Goal: Transaction & Acquisition: Purchase product/service

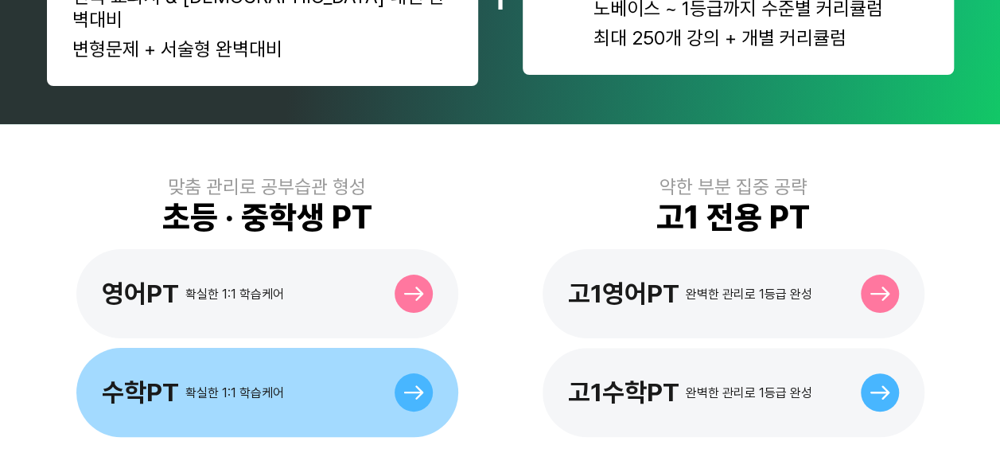
scroll to position [398, 0]
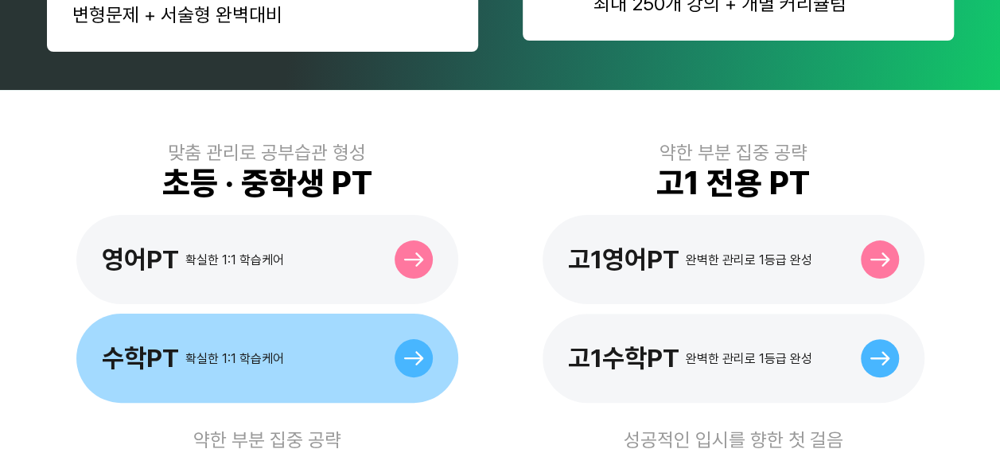
click at [262, 343] on div "수학PT 확실한 1:1 학습케어" at bounding box center [193, 358] width 182 height 30
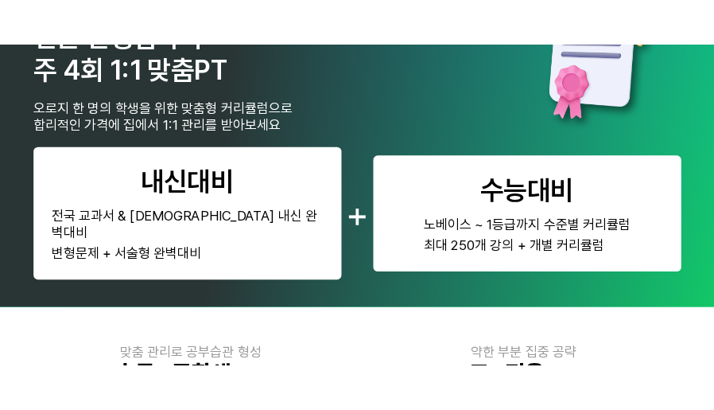
scroll to position [318, 0]
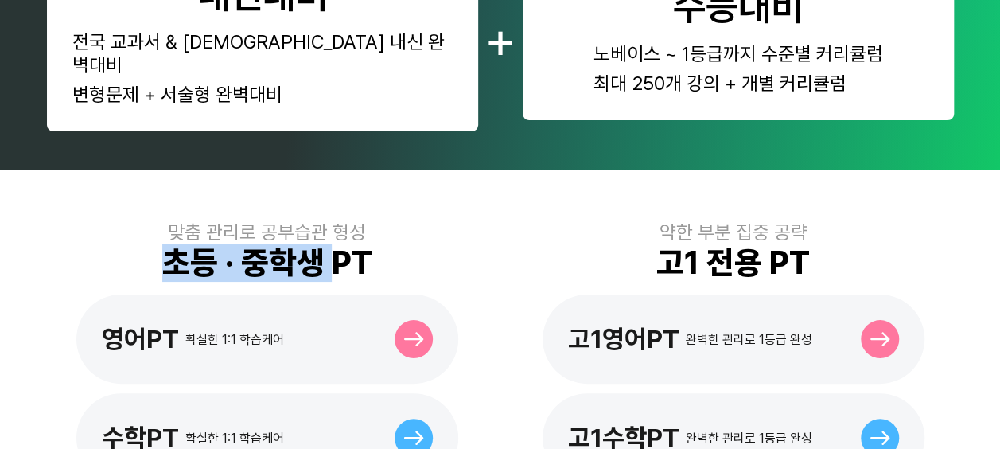
drag, startPoint x: 177, startPoint y: 243, endPoint x: 354, endPoint y: 227, distance: 178.2
click at [354, 243] on div "초등 · 중학생 PT" at bounding box center [267, 262] width 210 height 38
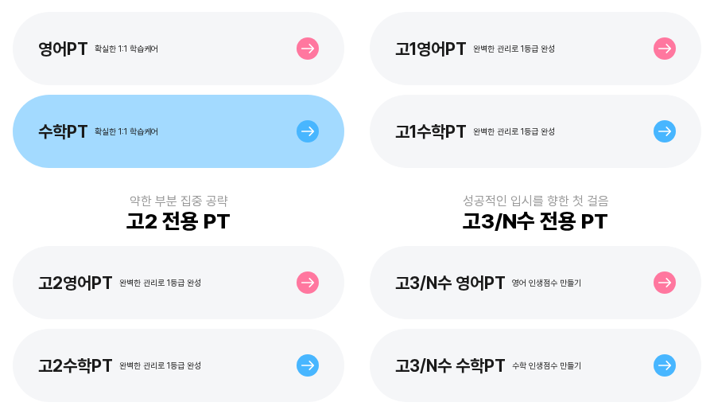
scroll to position [398, 0]
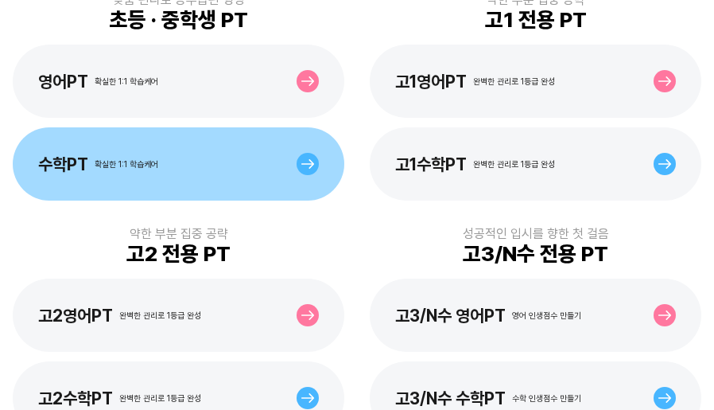
click at [207, 138] on div "수학PT 확실한 1:1 학습케어" at bounding box center [179, 163] width 332 height 73
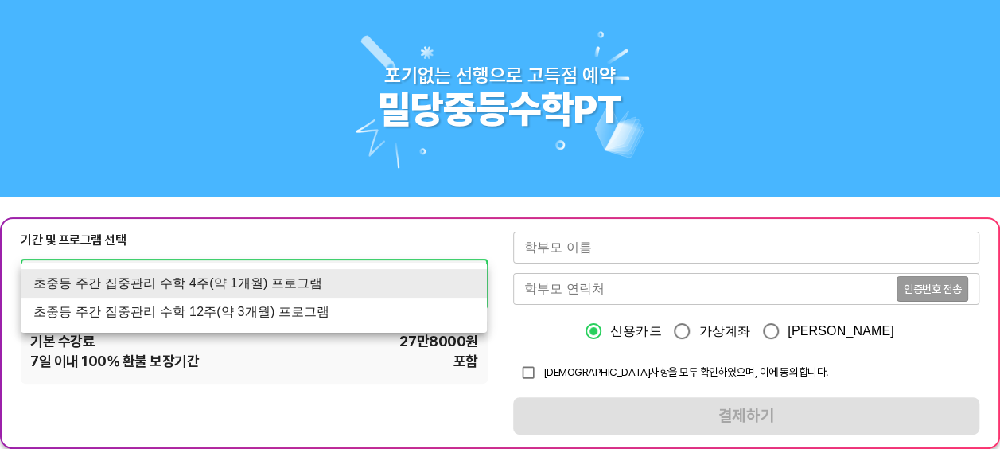
click at [296, 301] on li "초중등 주간 집중관리 수학 12주(약 3개월) 프로그램" at bounding box center [254, 311] width 466 height 29
type input "1767"
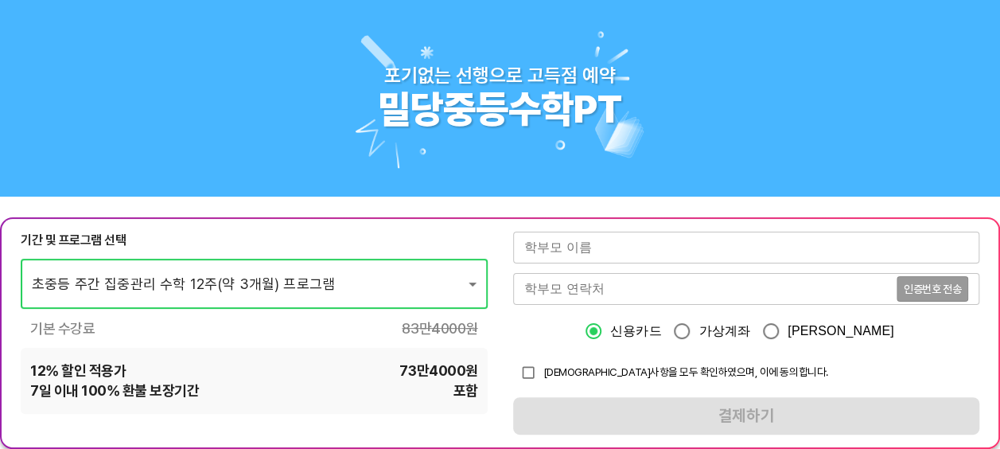
click at [361, 409] on div "12 % 할인 적용가 73만4000 원 7 일 이내 100% 환불 보장기간 포함" at bounding box center [254, 380] width 467 height 65
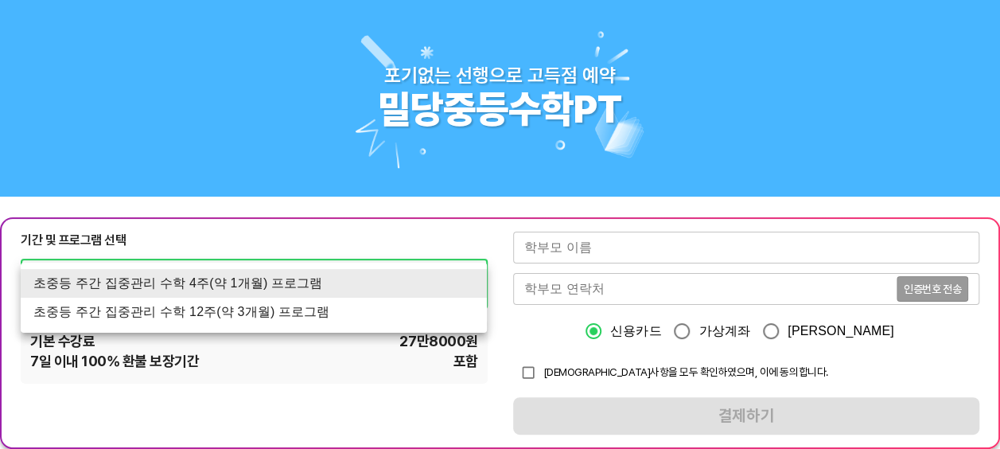
drag, startPoint x: 435, startPoint y: 264, endPoint x: 414, endPoint y: 291, distance: 34.0
click at [327, 312] on li "초중등 주간 집중관리 수학 12주(약 3개월) 프로그램" at bounding box center [254, 311] width 466 height 29
type input "1767"
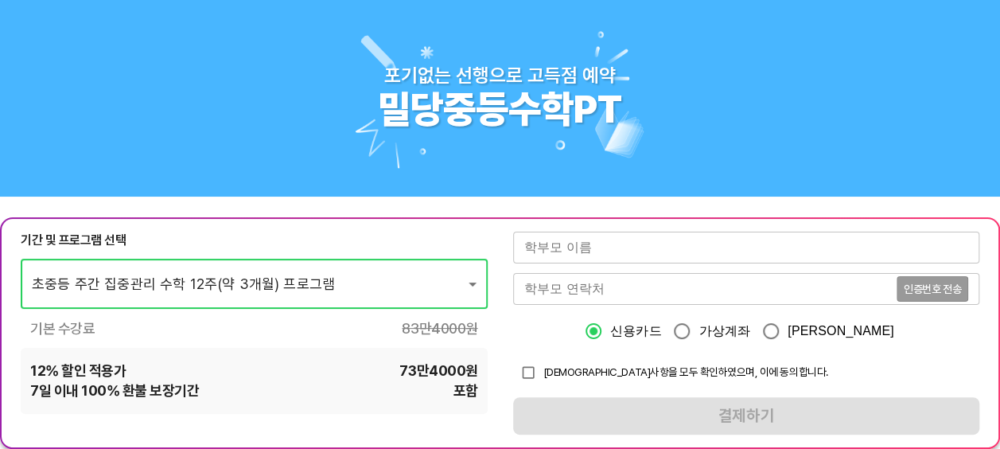
click at [618, 254] on input "text" at bounding box center [746, 247] width 467 height 32
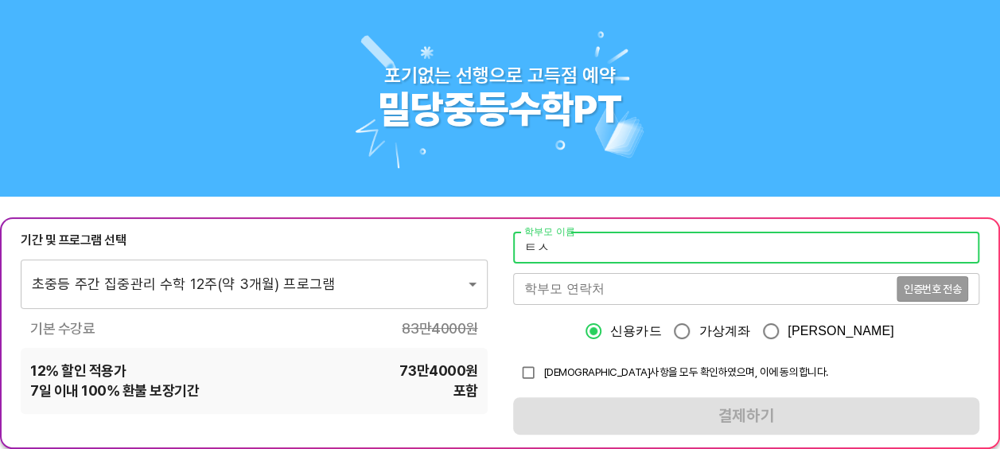
type input "ㅌ"
type input "테스트"
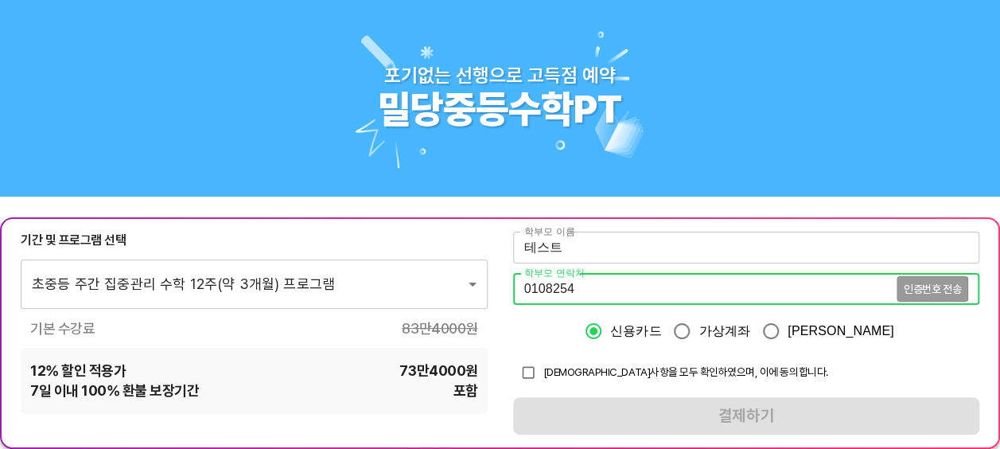
type input "01082549359"
click at [531, 375] on input "checkbox" at bounding box center [528, 372] width 30 height 30
checkbox input "true"
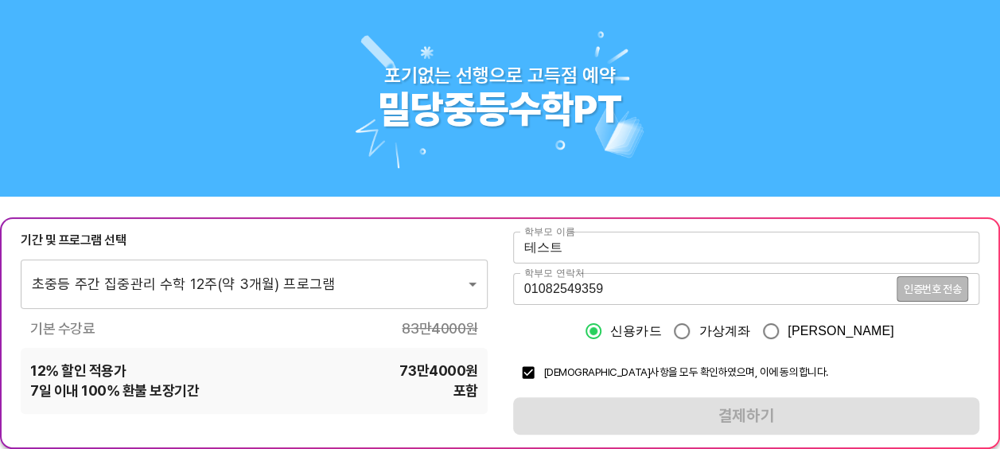
click at [929, 290] on span "인증번호 전송" at bounding box center [932, 288] width 57 height 11
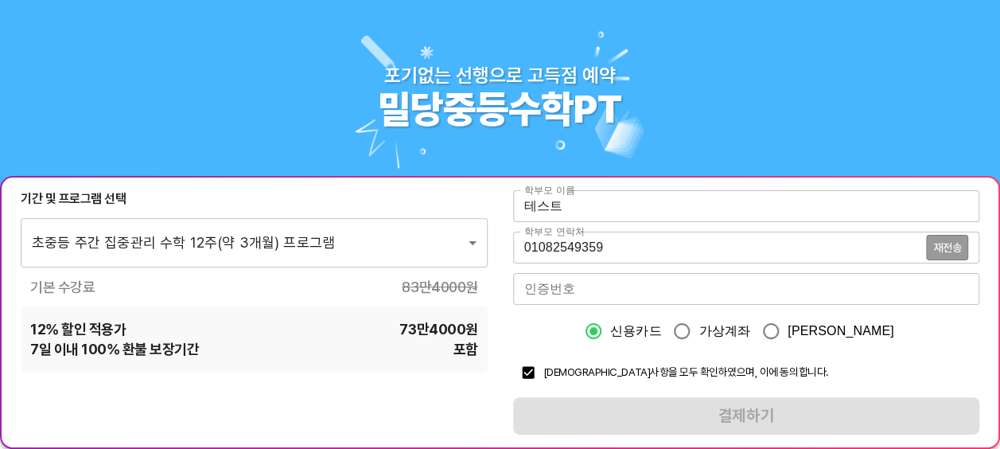
click at [531, 321] on div "신용카드 가상계좌 카카오페이" at bounding box center [746, 330] width 467 height 33
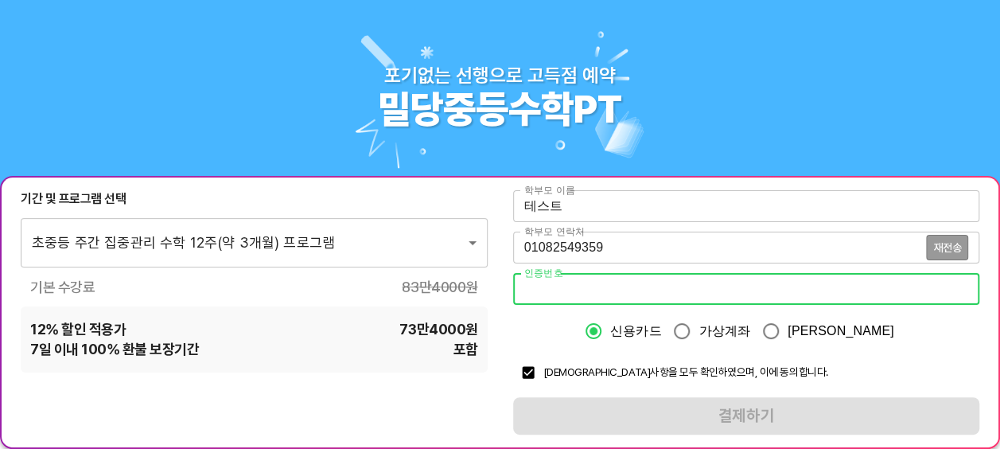
click at [609, 289] on input "number" at bounding box center [746, 289] width 467 height 32
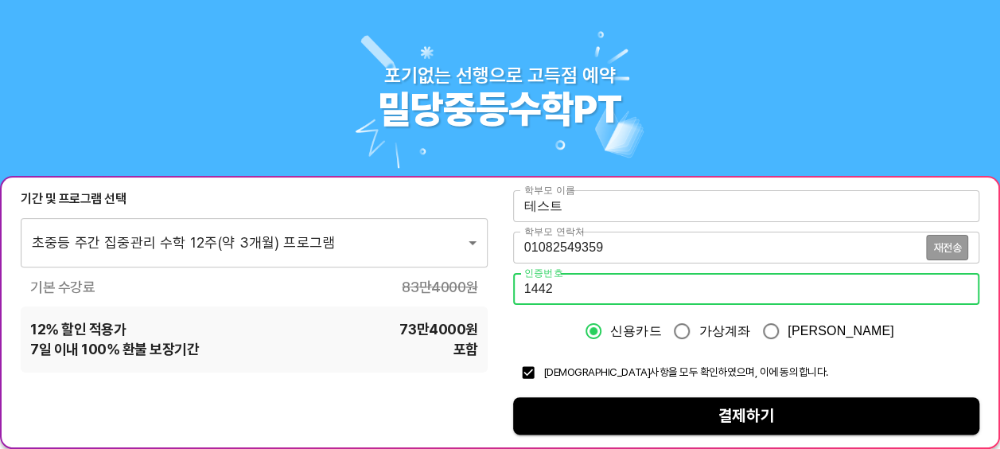
type input "1442"
click at [571, 408] on span "결제하기" at bounding box center [746, 416] width 441 height 28
